Goal: Check status: Check status

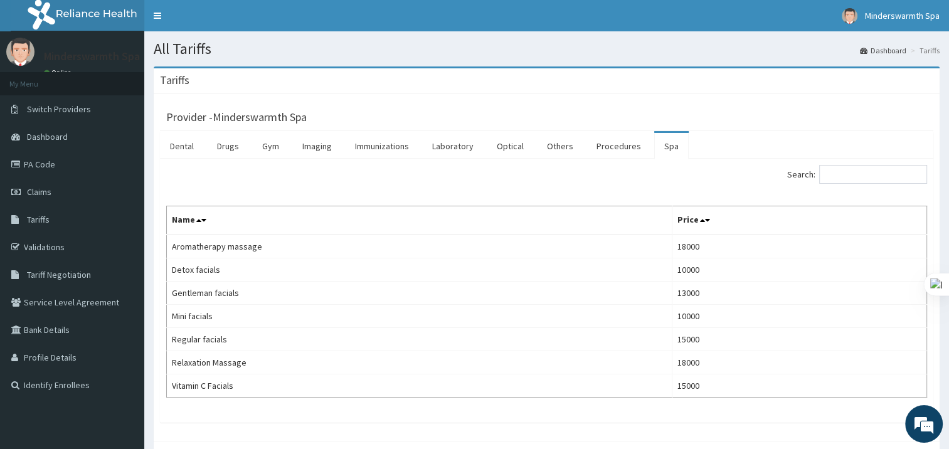
scroll to position [58, 0]
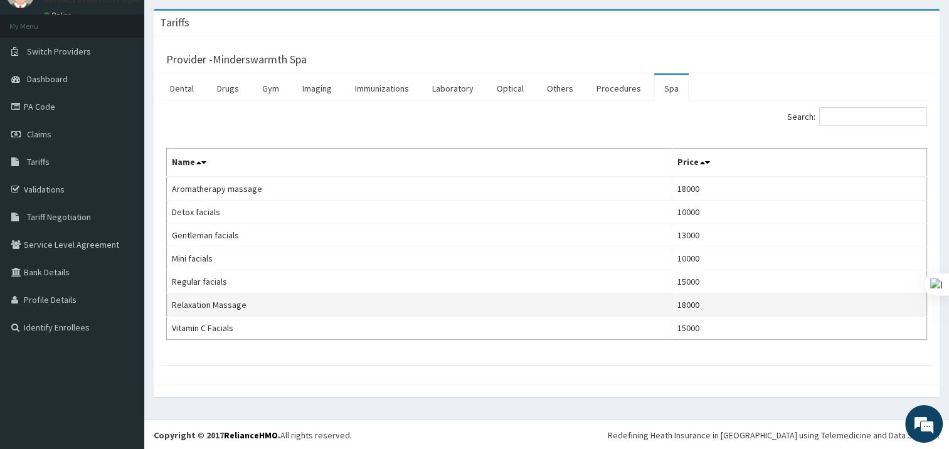
click at [221, 306] on td "Relaxation Massage" at bounding box center [420, 305] width 506 height 23
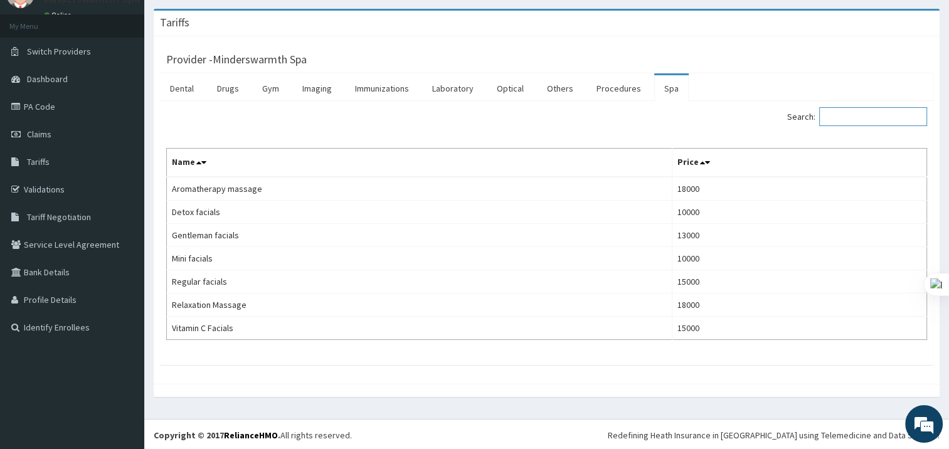
click at [833, 107] on input "Search:" at bounding box center [874, 116] width 108 height 19
click at [703, 164] on icon at bounding box center [702, 162] width 5 height 9
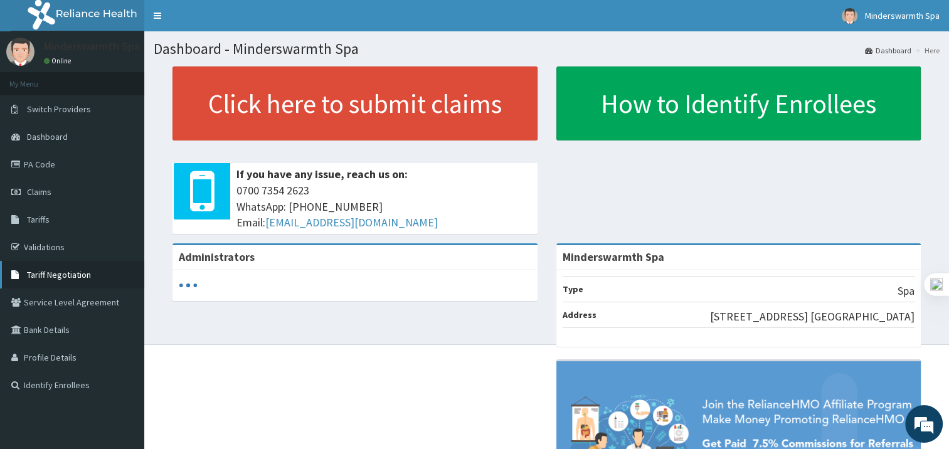
click at [60, 277] on span "Tariff Negotiation" at bounding box center [59, 274] width 64 height 11
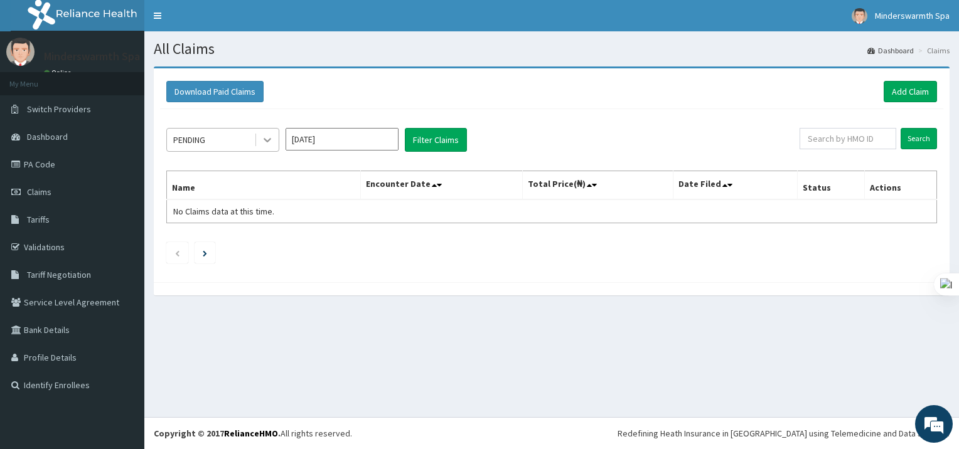
click at [259, 138] on div at bounding box center [267, 140] width 23 height 23
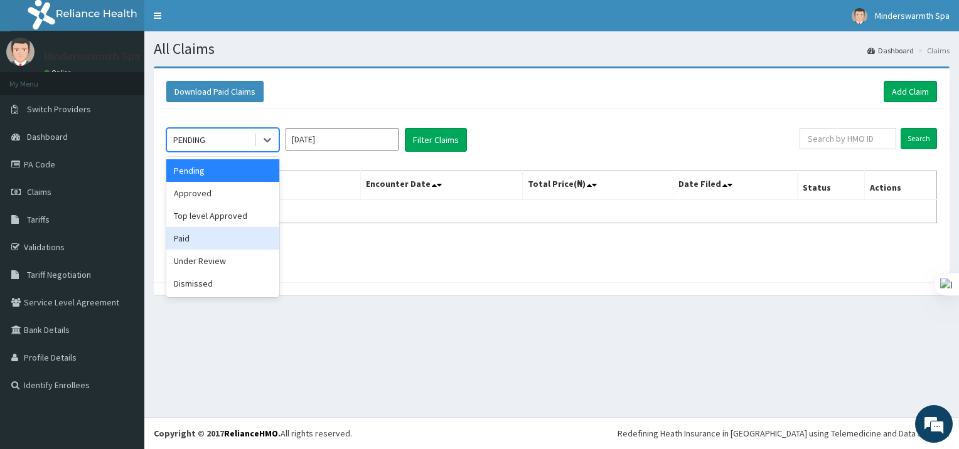
click at [218, 234] on div "Paid" at bounding box center [222, 238] width 113 height 23
click at [265, 147] on div at bounding box center [267, 140] width 23 height 23
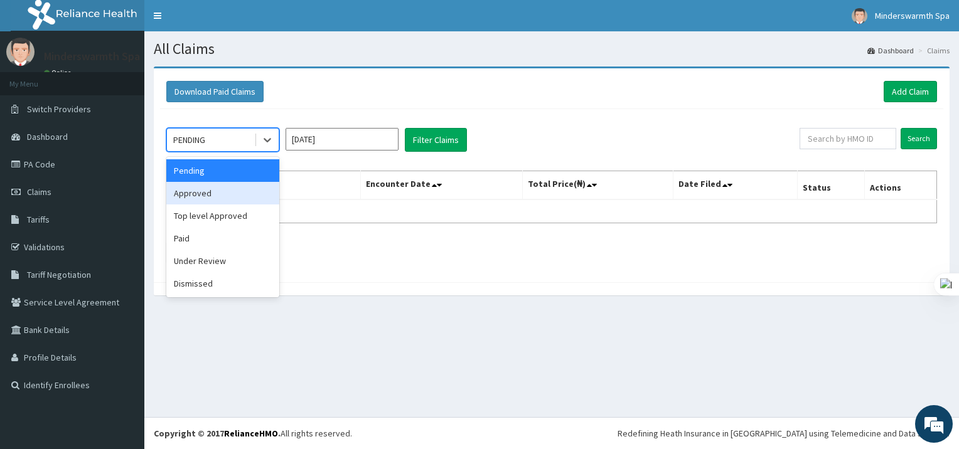
click at [246, 193] on div "Approved" at bounding box center [222, 193] width 113 height 23
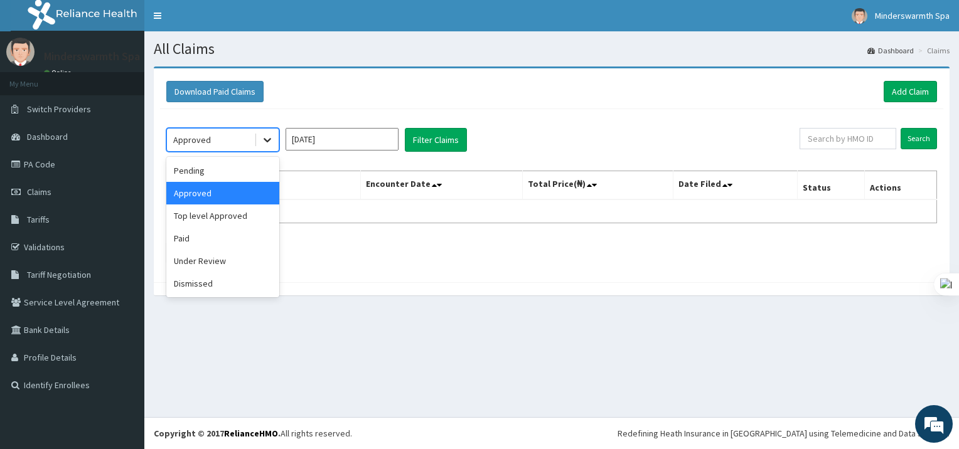
click at [267, 134] on icon at bounding box center [267, 140] width 13 height 13
click at [227, 238] on div "Paid" at bounding box center [222, 238] width 113 height 23
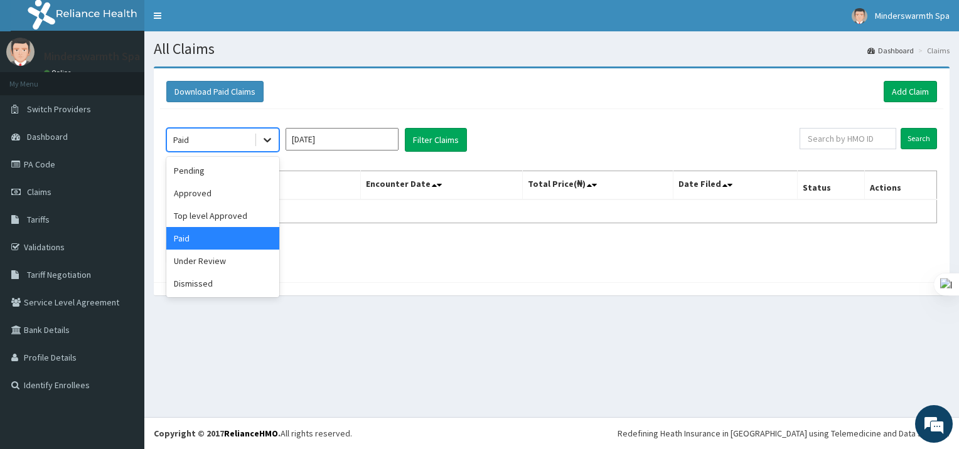
click at [266, 141] on icon at bounding box center [267, 140] width 13 height 13
click at [214, 262] on div "Under Review" at bounding box center [222, 261] width 113 height 23
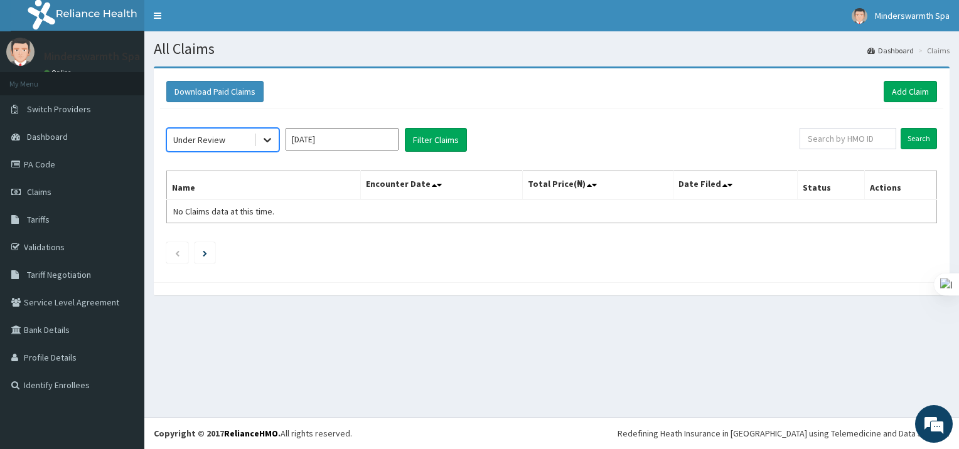
click at [265, 136] on icon at bounding box center [267, 140] width 13 height 13
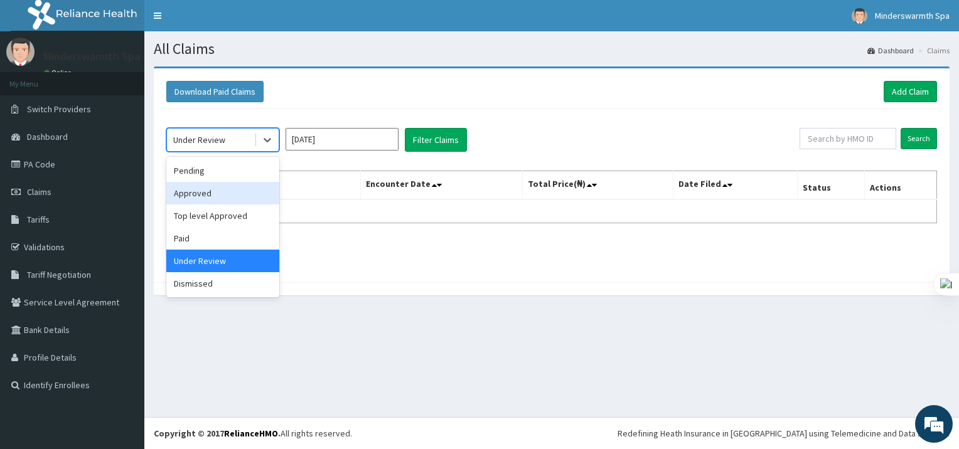
click at [231, 193] on div "Approved" at bounding box center [222, 193] width 113 height 23
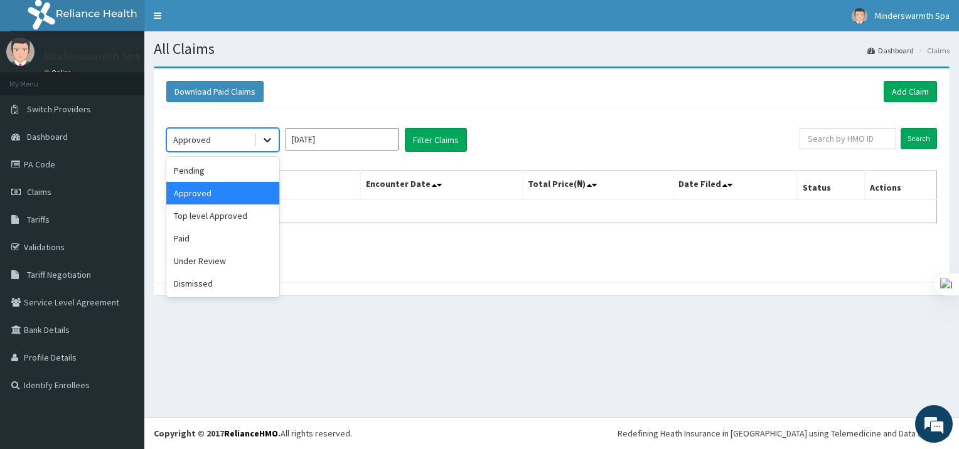
click at [265, 146] on div at bounding box center [267, 140] width 23 height 23
click at [224, 234] on div "Paid" at bounding box center [222, 238] width 113 height 23
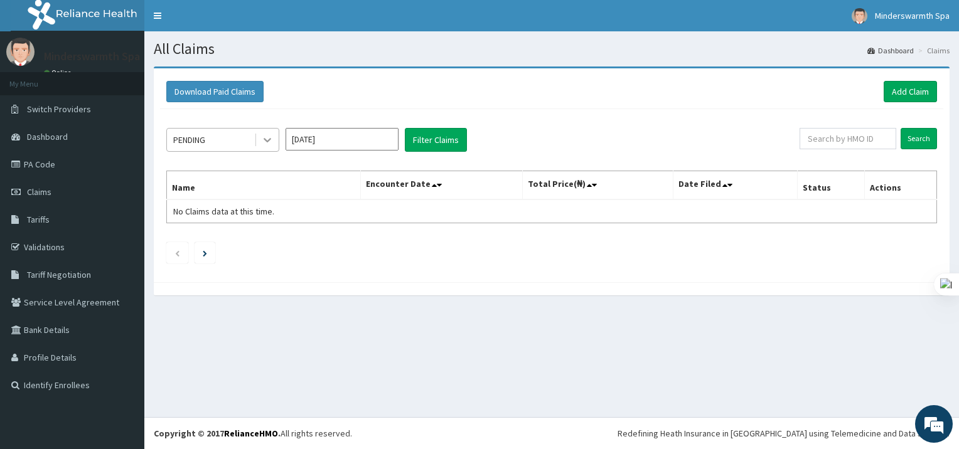
click at [271, 142] on icon at bounding box center [267, 140] width 13 height 13
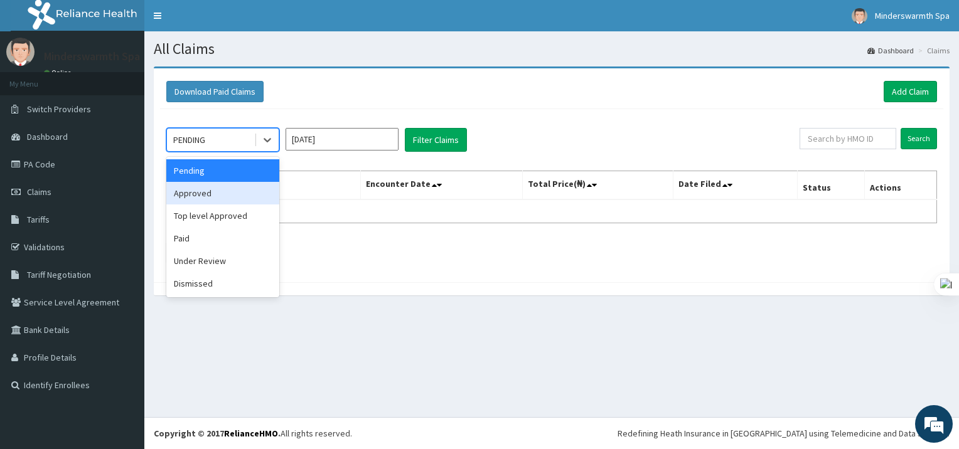
click at [247, 186] on div "Approved" at bounding box center [222, 193] width 113 height 23
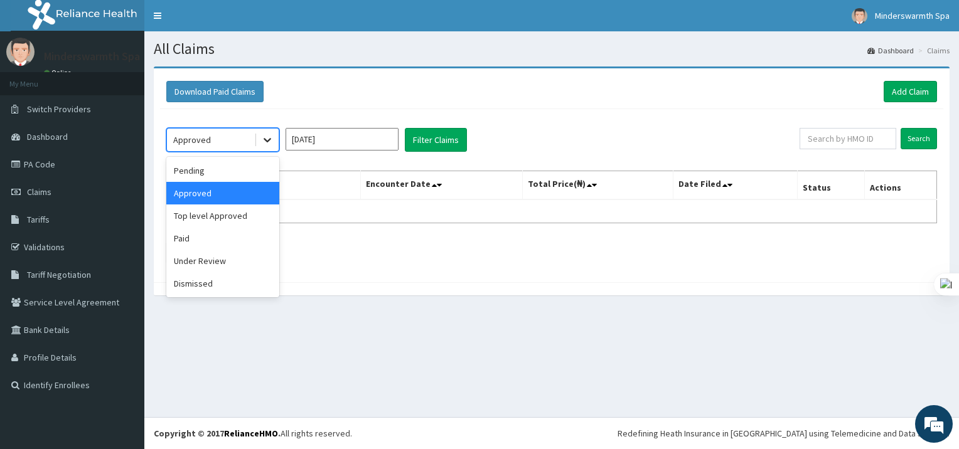
click at [265, 140] on icon at bounding box center [268, 141] width 8 height 4
click at [228, 245] on div "Paid" at bounding box center [222, 238] width 113 height 23
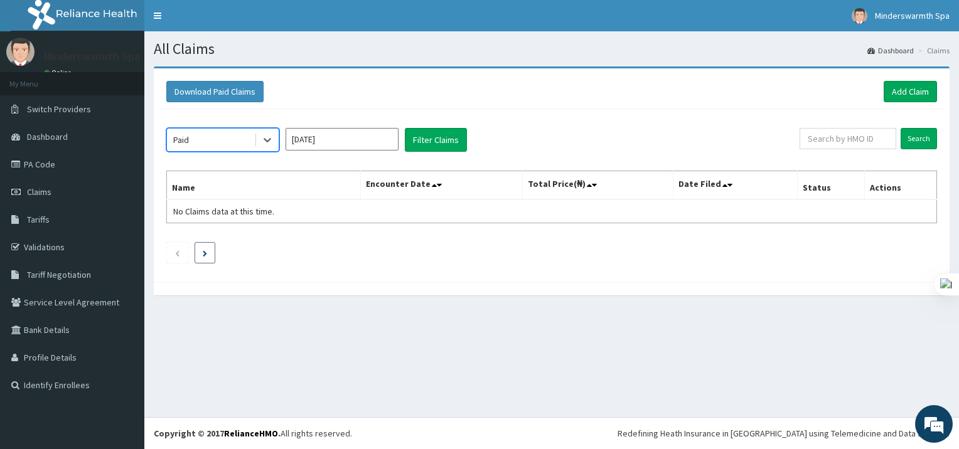
click at [203, 252] on icon "Next page" at bounding box center [205, 253] width 4 height 6
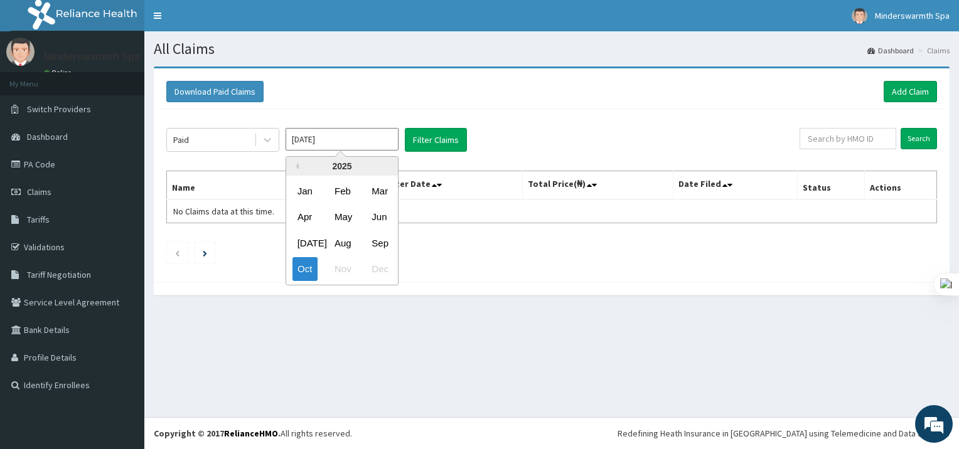
click at [339, 138] on input "[DATE]" at bounding box center [342, 139] width 113 height 23
click at [378, 241] on div "Sep" at bounding box center [378, 243] width 25 height 23
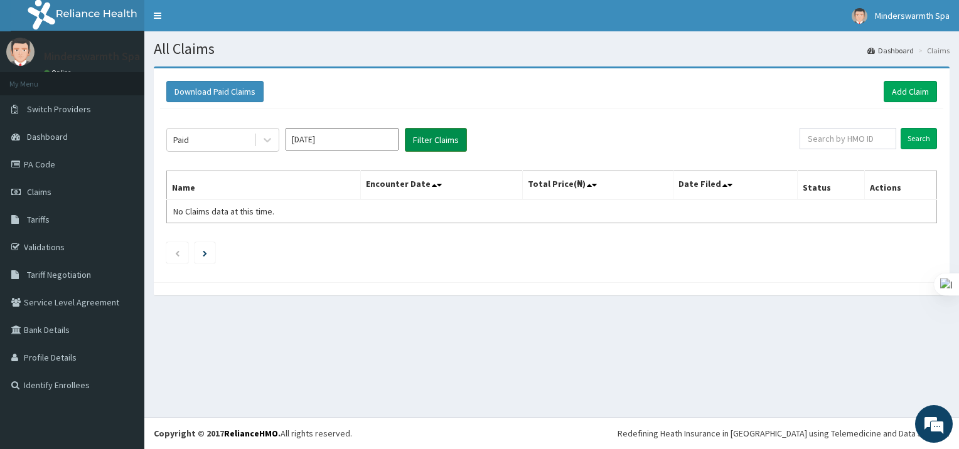
click at [430, 131] on button "Filter Claims" at bounding box center [436, 140] width 62 height 24
click at [434, 142] on button "Filter Claims" at bounding box center [436, 140] width 62 height 24
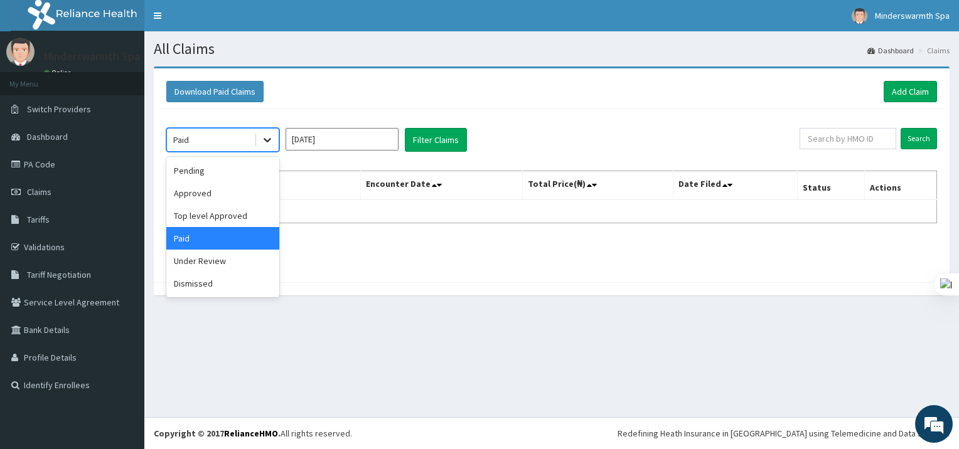
click at [267, 136] on icon at bounding box center [267, 140] width 13 height 13
click at [242, 234] on div "Paid" at bounding box center [222, 238] width 113 height 23
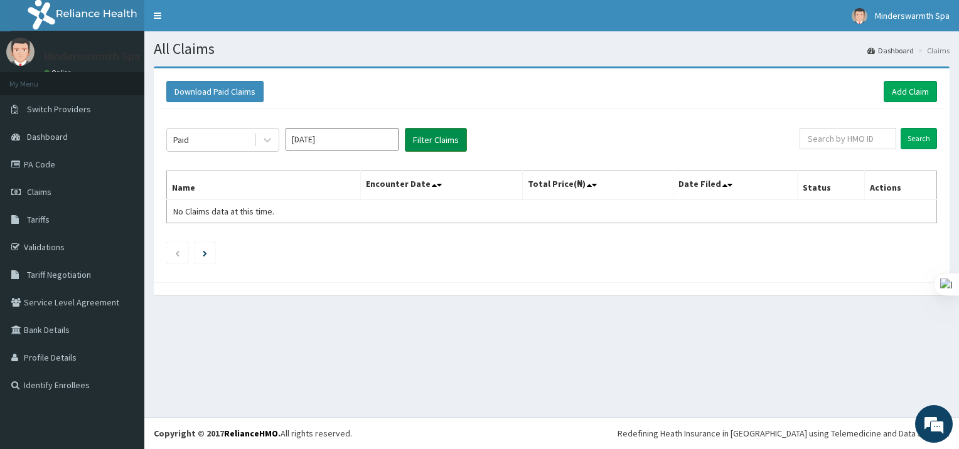
click at [439, 128] on button "Filter Claims" at bounding box center [436, 140] width 62 height 24
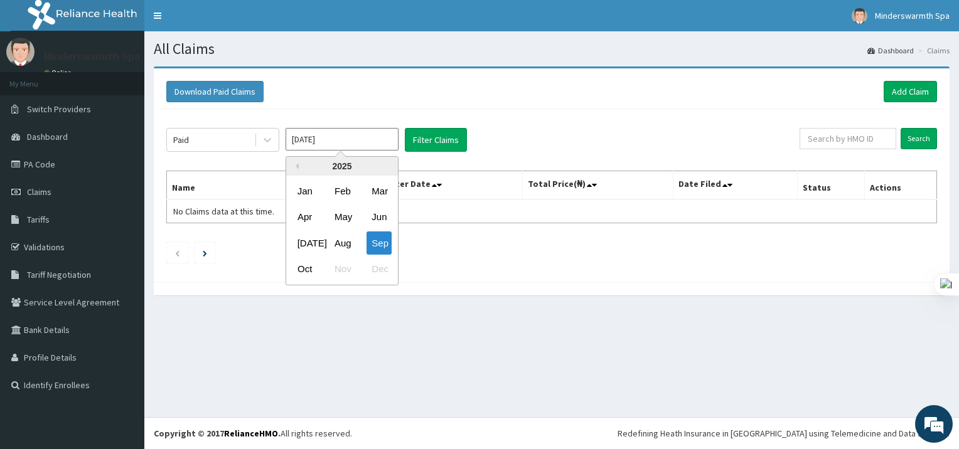
click at [354, 137] on input "[DATE]" at bounding box center [342, 139] width 113 height 23
click at [346, 254] on div "Aug" at bounding box center [341, 243] width 25 height 23
type input "[DATE]"
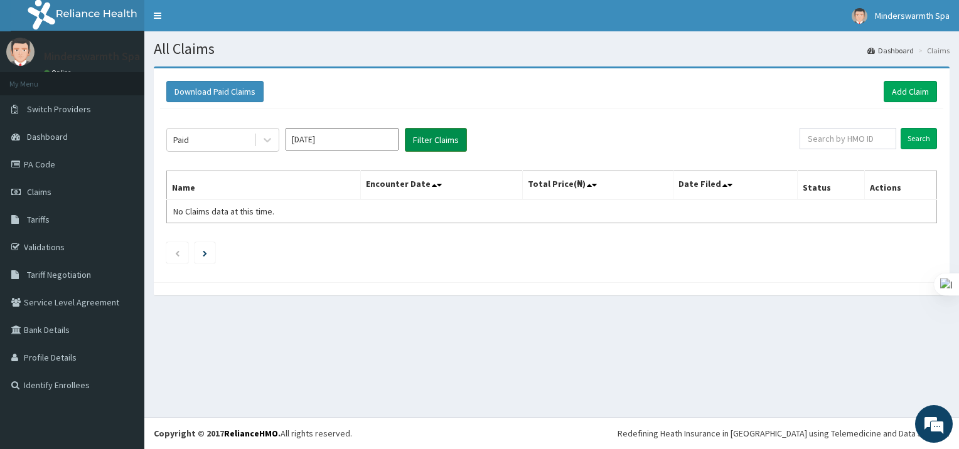
click at [444, 146] on button "Filter Claims" at bounding box center [436, 140] width 62 height 24
click at [23, 56] on img at bounding box center [20, 52] width 28 height 28
click at [50, 162] on link "PA Code" at bounding box center [72, 165] width 144 height 28
